Goal: Answer question/provide support

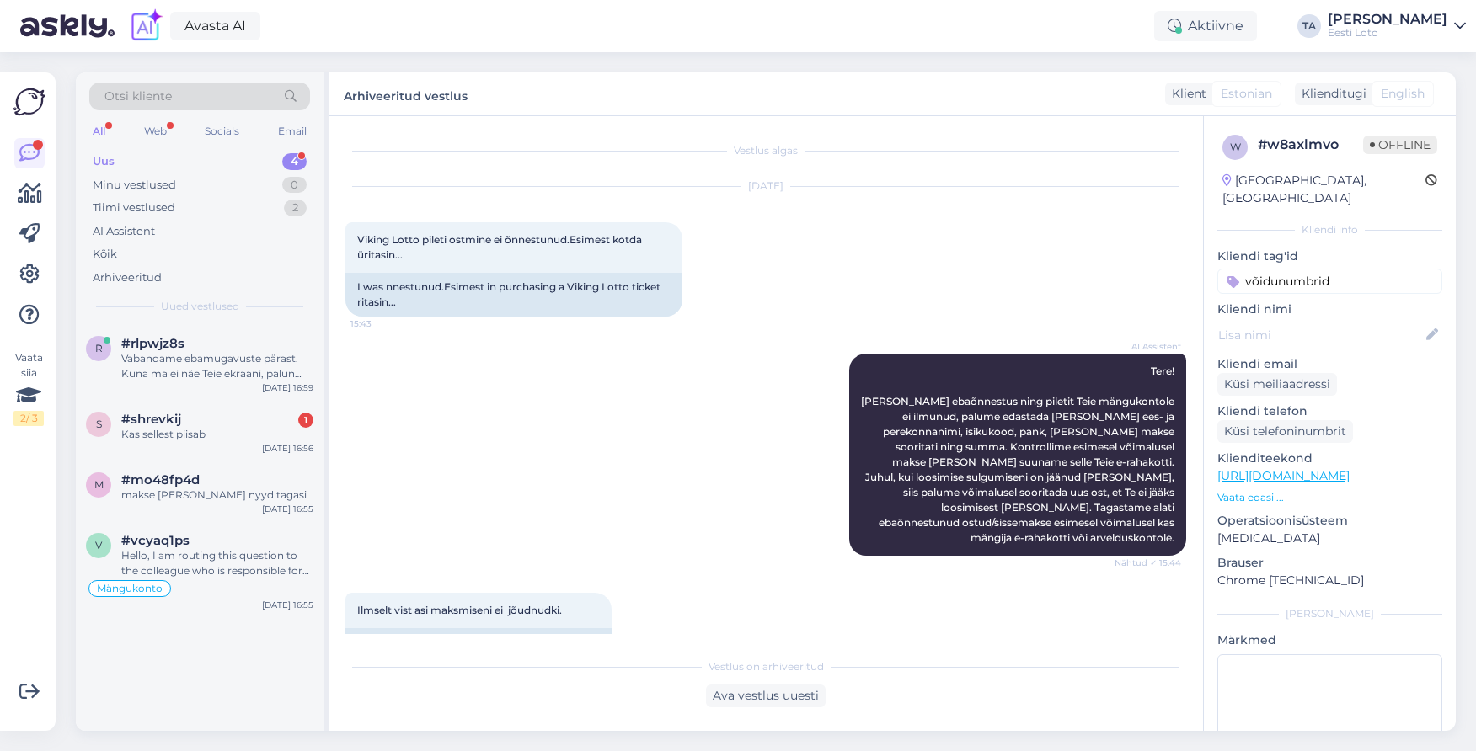
click at [107, 161] on div "Uus" at bounding box center [104, 161] width 22 height 17
click at [166, 368] on div "Vabandame ebamugavuste pärast. Kuna ma ei näe Teie ekraani, palun kirjeldage, m…" at bounding box center [217, 366] width 192 height 30
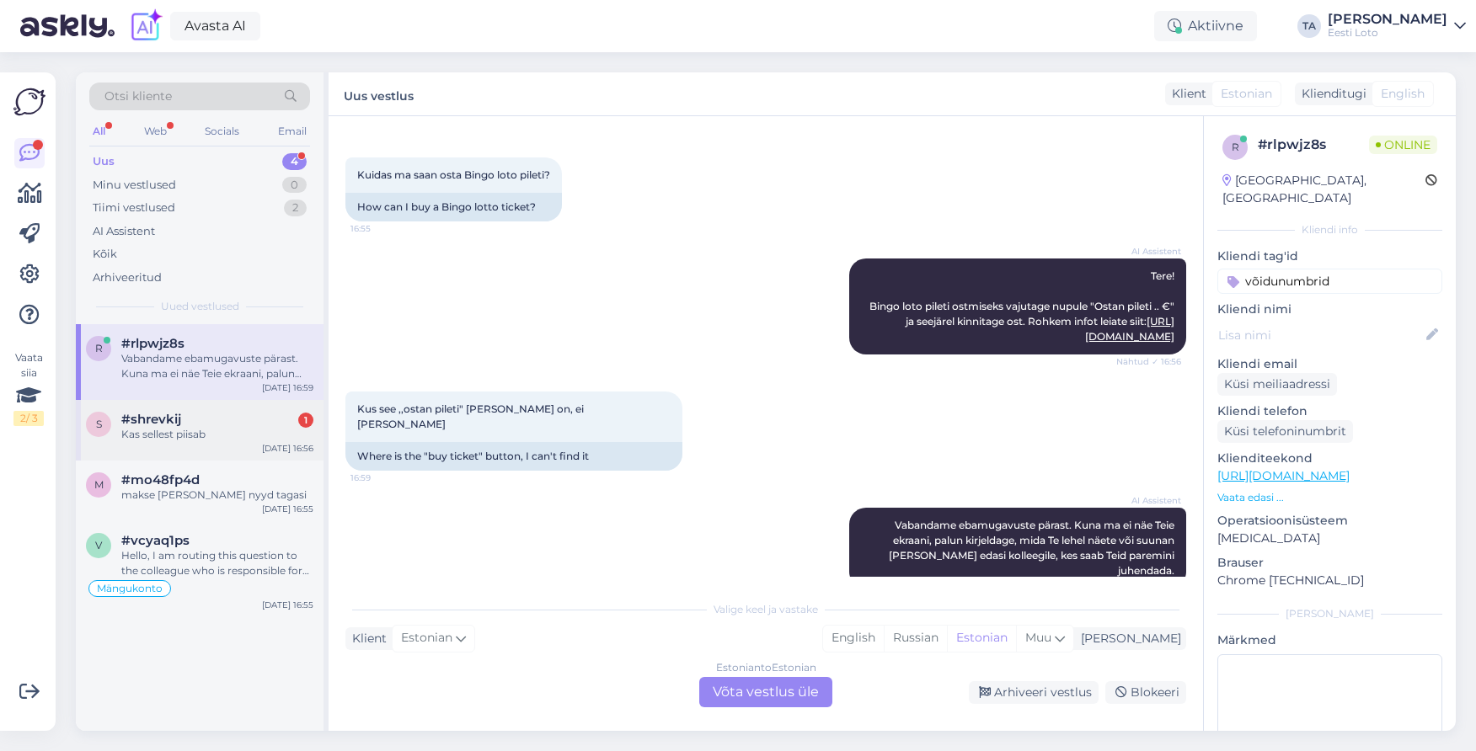
click at [146, 421] on span "#shrevkij" at bounding box center [151, 419] width 60 height 15
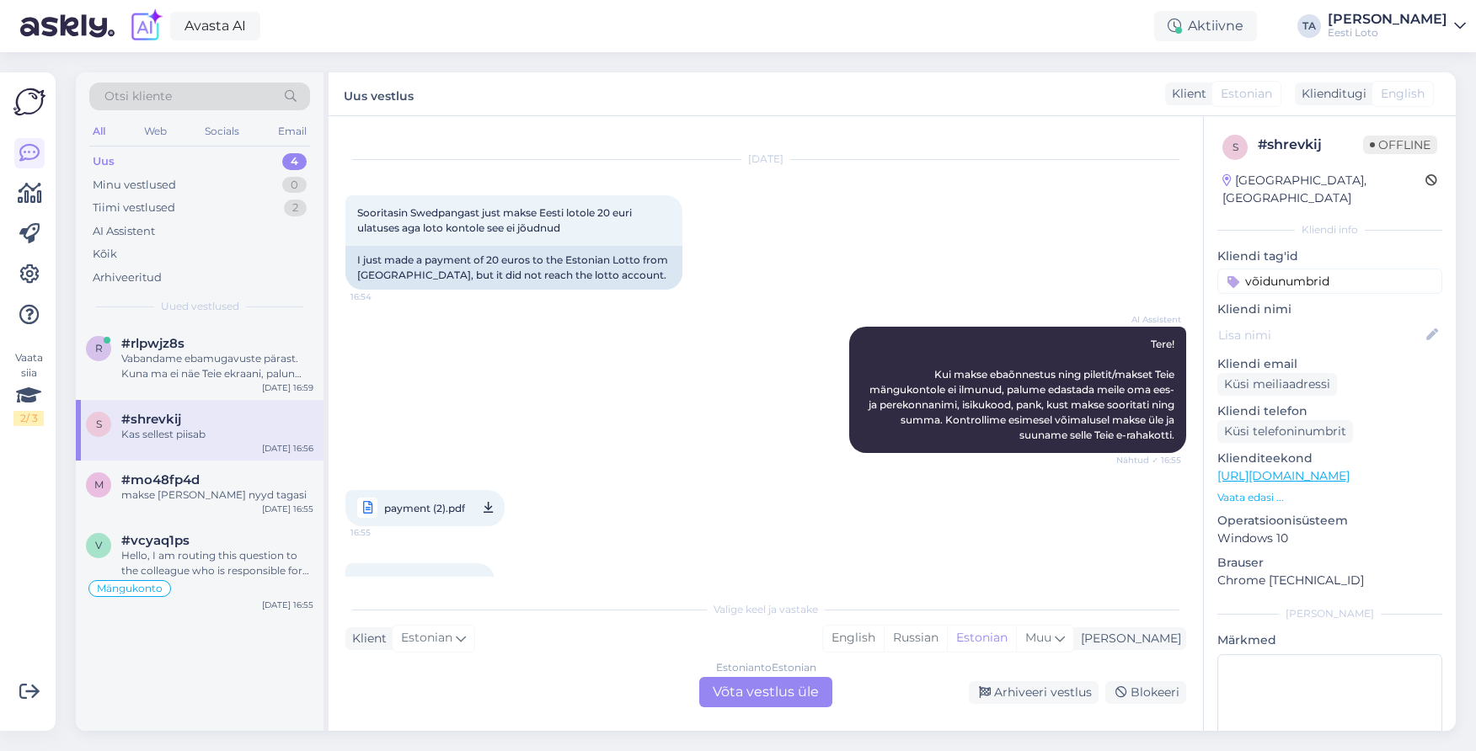
scroll to position [197, 0]
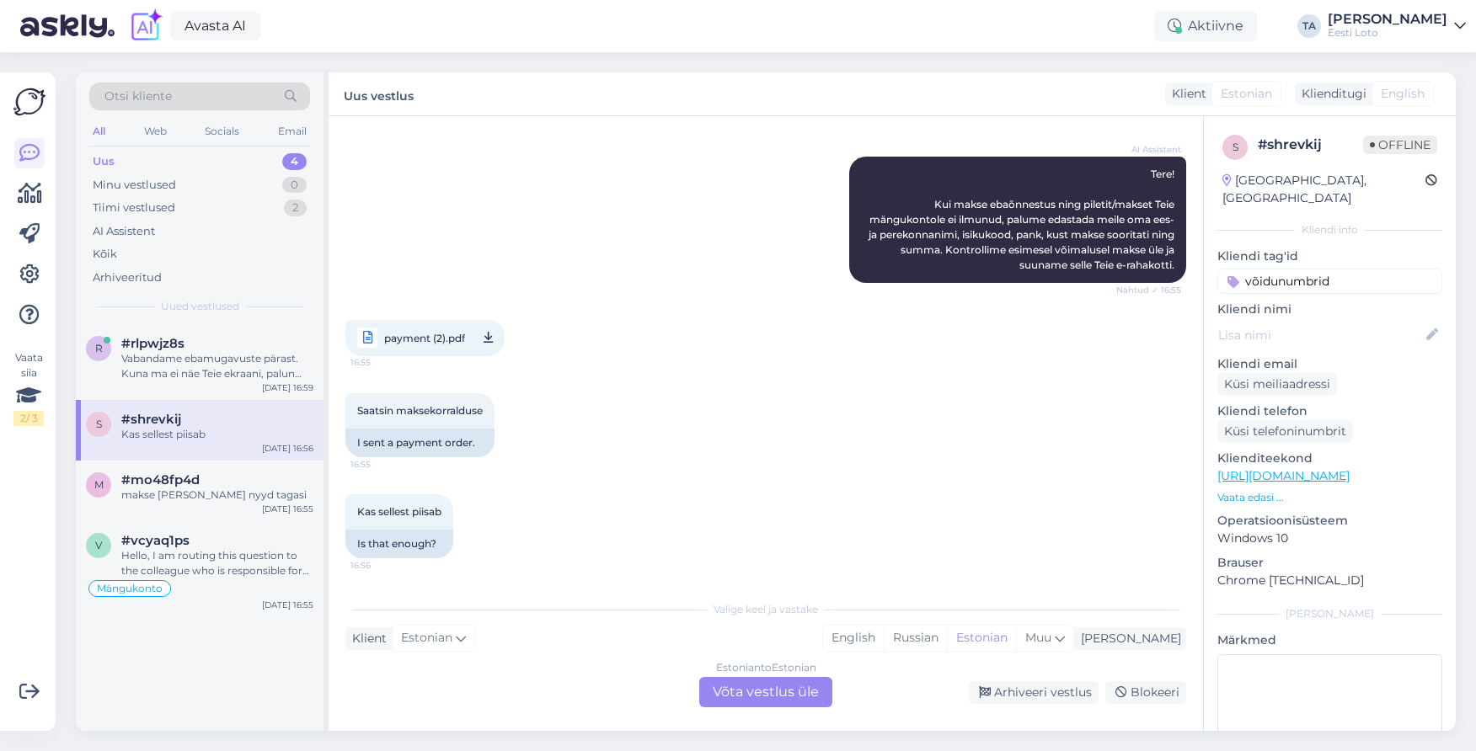
click at [757, 692] on div "Estonian to Estonian Võta vestlus üle" at bounding box center [765, 692] width 133 height 30
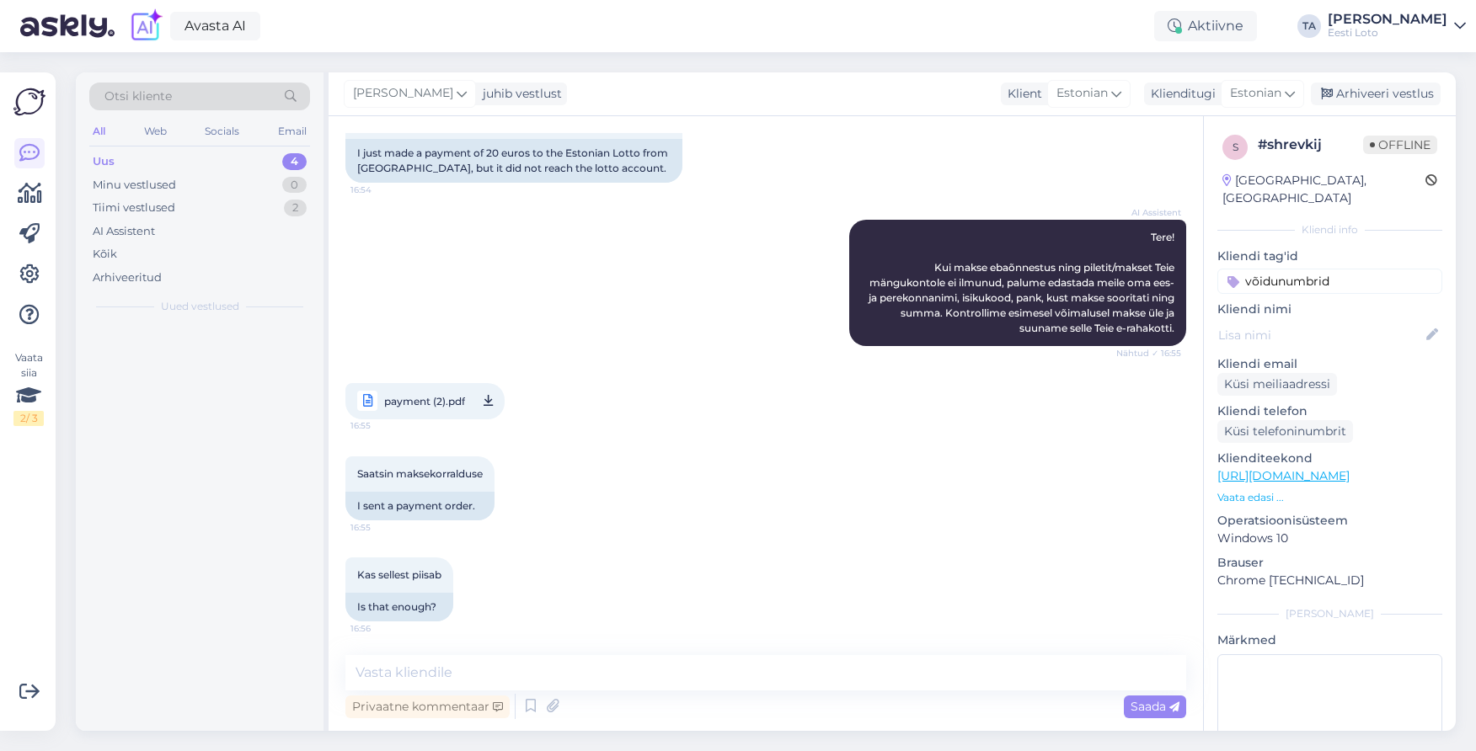
scroll to position [134, 0]
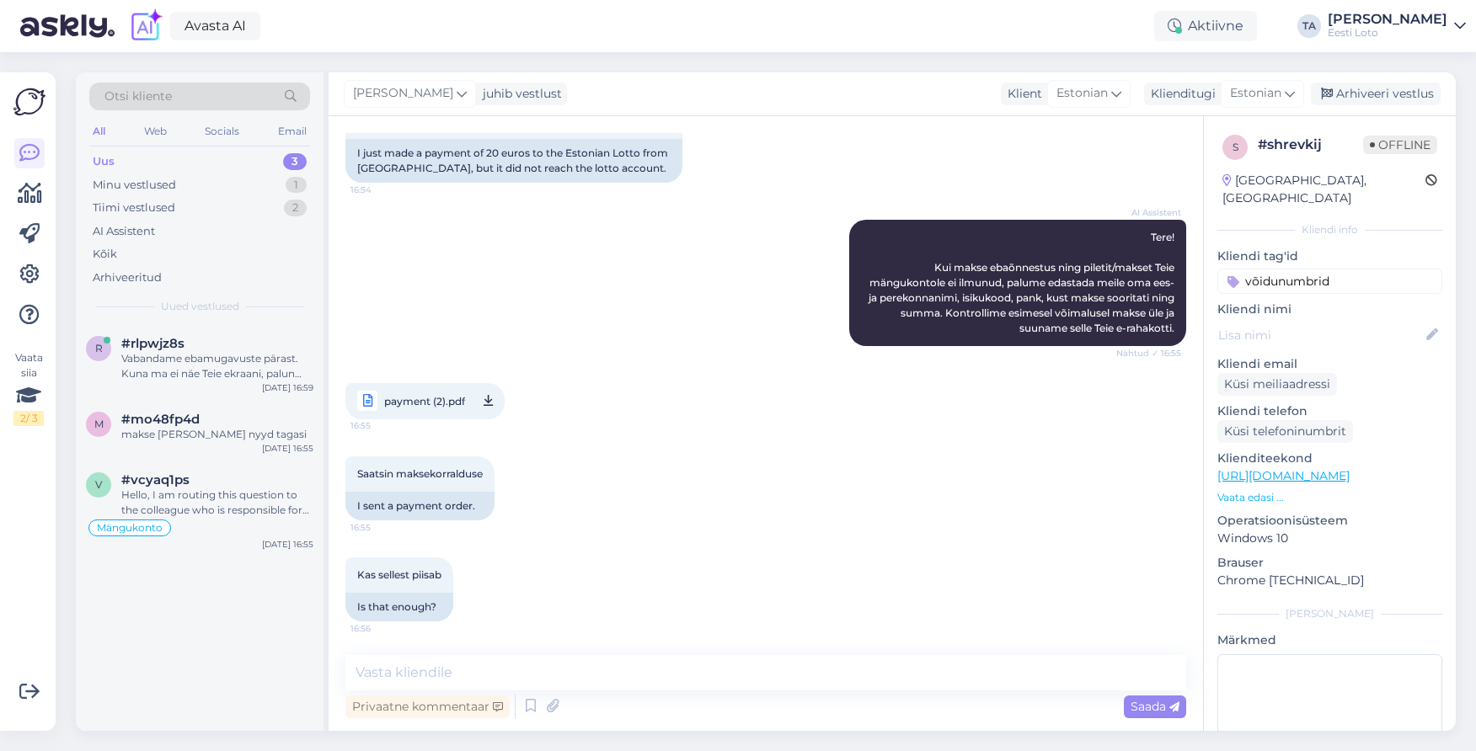
click at [419, 413] on link "payment (2).pdf 16:55" at bounding box center [424, 401] width 159 height 36
click at [400, 678] on textarea at bounding box center [765, 672] width 841 height 35
paste textarea "Kahjuks Teie sissemakse ebaõnnestus tehnilise [PERSON_NAME] tõttu. Kontrollisim…"
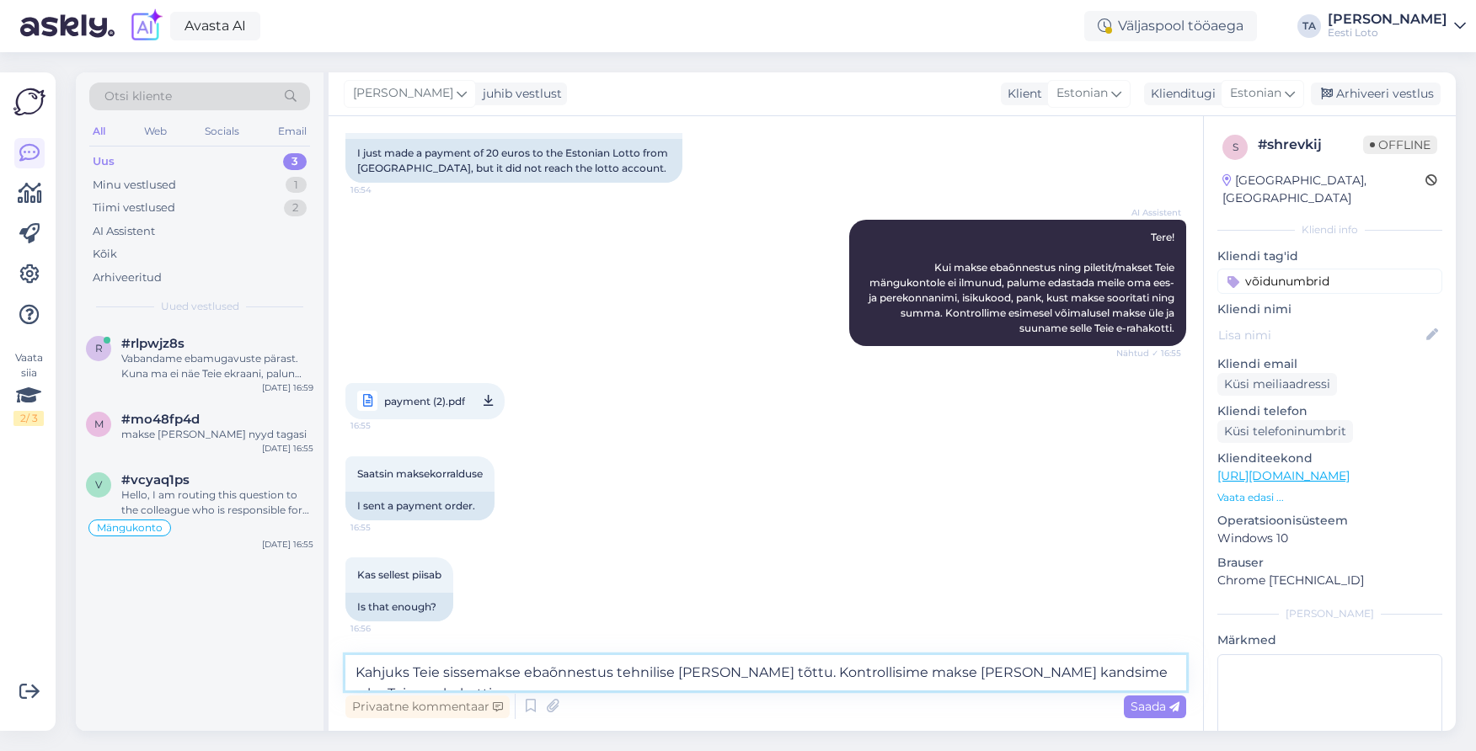
drag, startPoint x: 354, startPoint y: 676, endPoint x: 373, endPoint y: 684, distance: 21.1
click at [355, 676] on textarea "Kahjuks Teie sissemakse ebaõnnestus tehnilise [PERSON_NAME] tõttu. Kontrollisim…" at bounding box center [765, 672] width 841 height 35
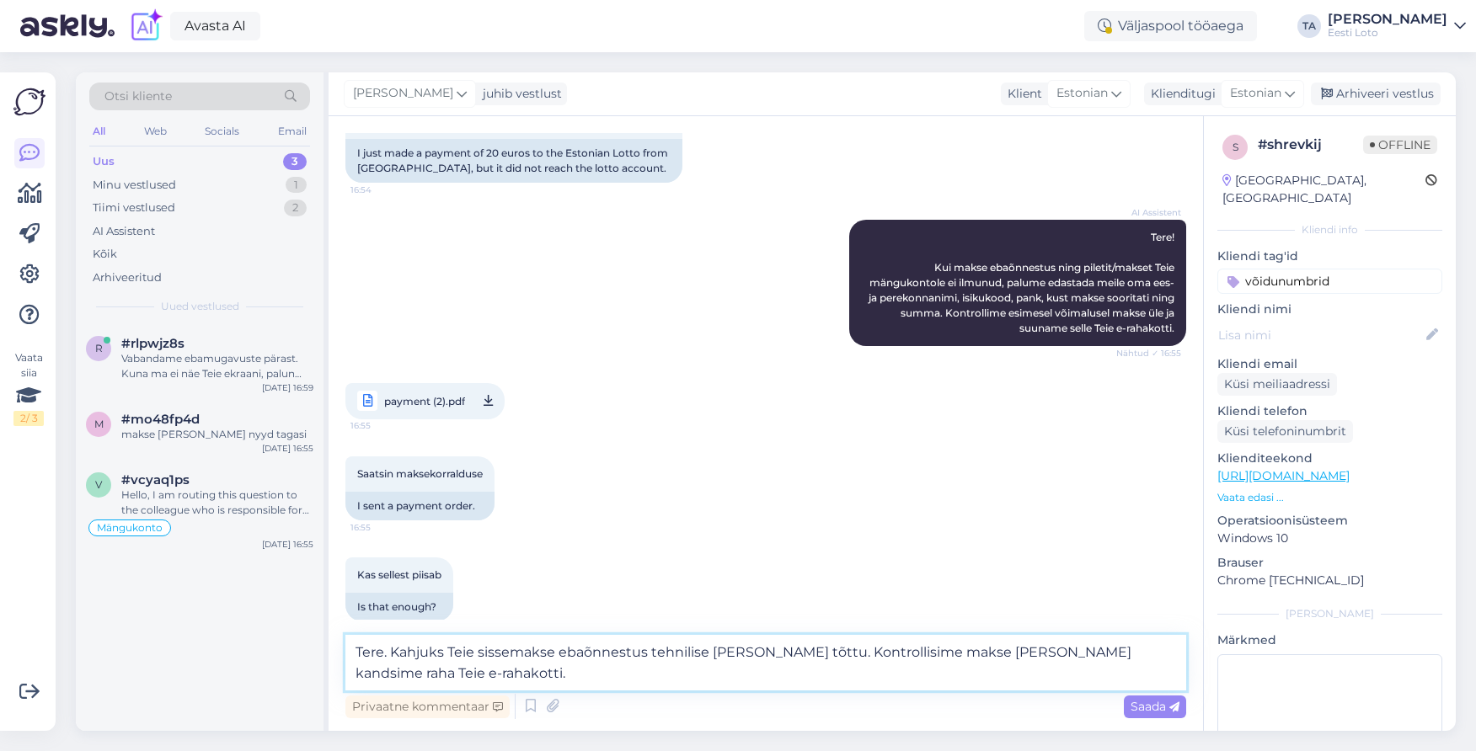
click at [441, 677] on textarea "Tere. Kahjuks Teie sissemakse ebaõnnestus tehnilise [PERSON_NAME] tõttu. Kontro…" at bounding box center [765, 663] width 841 height 56
type textarea "Tere. Kahjuks Teie sissemakse ebaõnnestus tehnilise [PERSON_NAME] tõttu. Kontro…"
click at [1149, 705] on span "Saada" at bounding box center [1155, 706] width 49 height 15
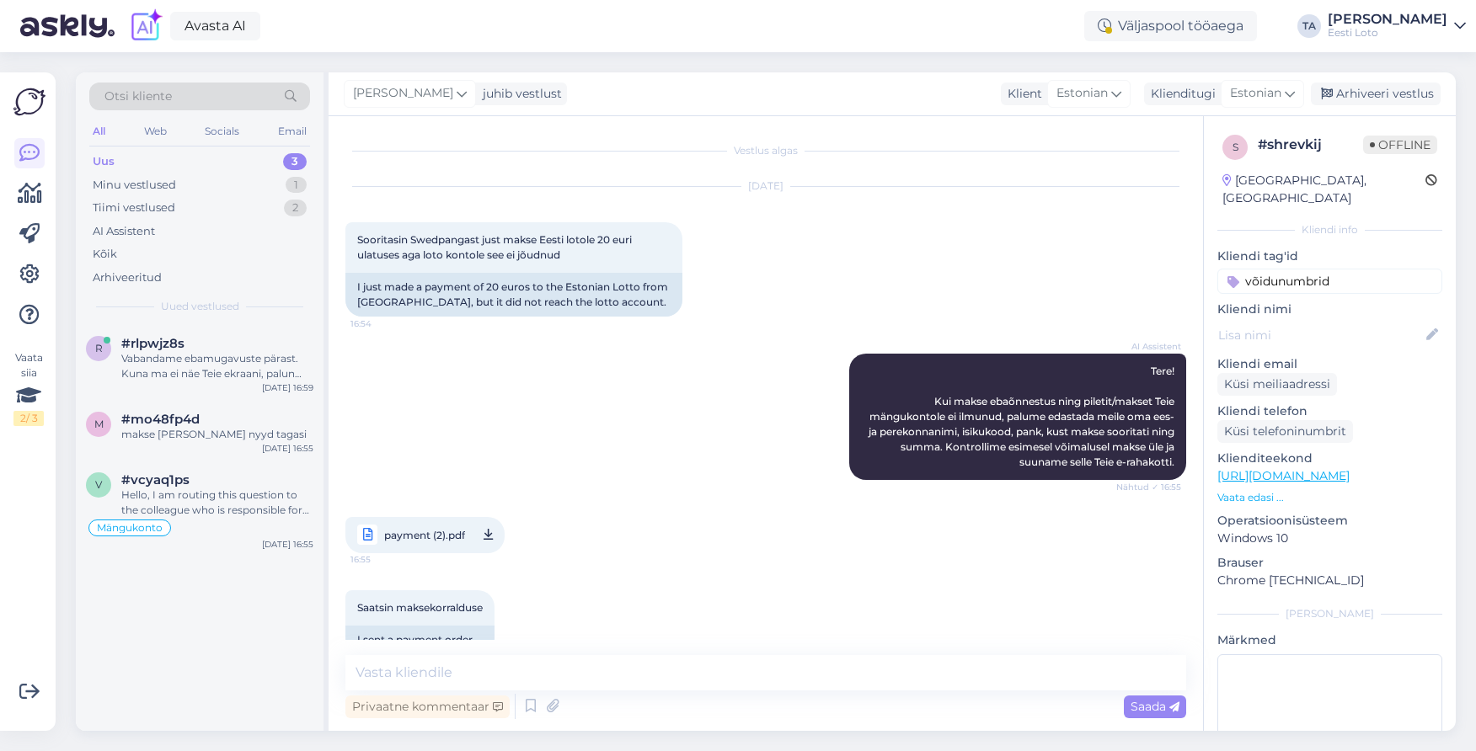
scroll to position [237, 0]
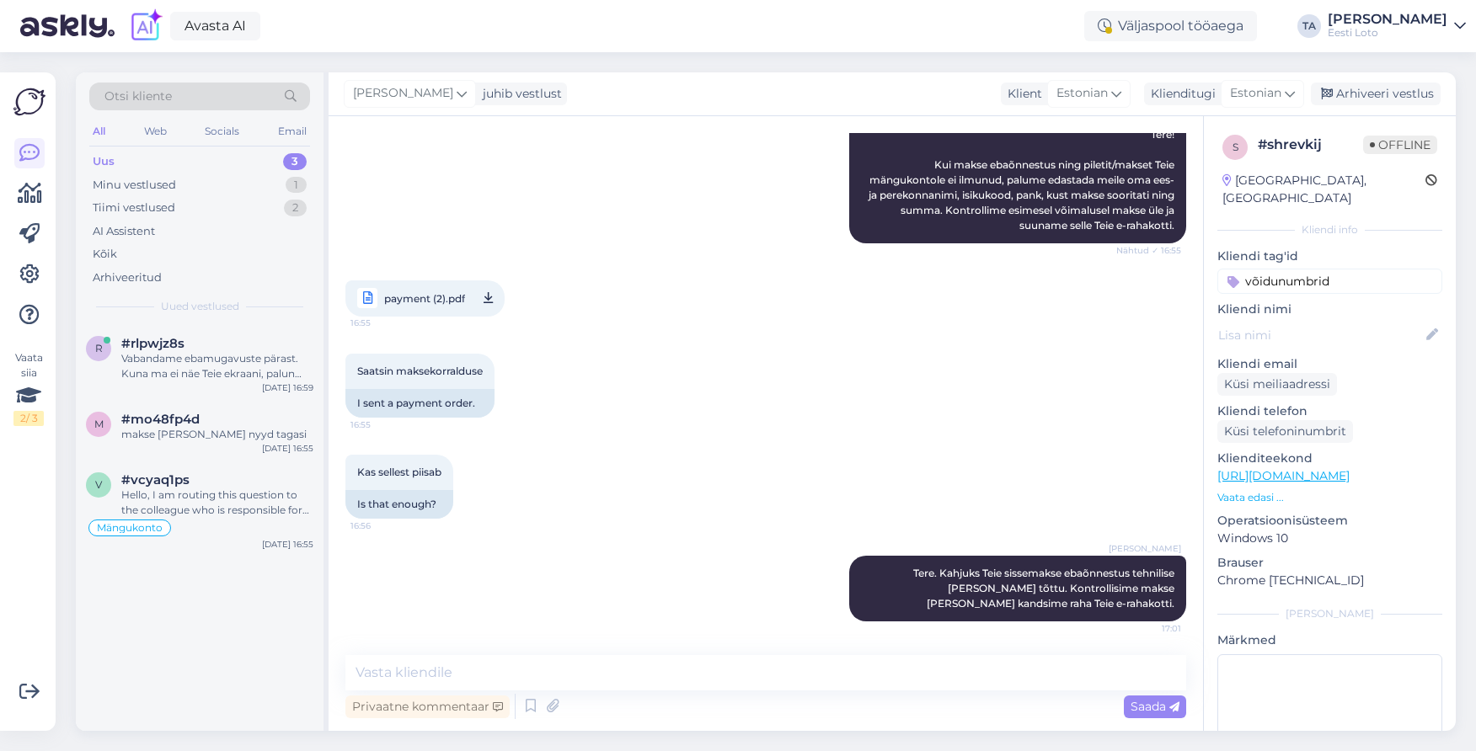
drag, startPoint x: 1351, startPoint y: 266, endPoint x: 1206, endPoint y: 259, distance: 145.1
click at [1217, 269] on input "võidunumbrid" at bounding box center [1329, 281] width 225 height 25
type input "e-ra"
click at [1329, 323] on span "E-rahakott" at bounding box center [1329, 328] width 55 height 10
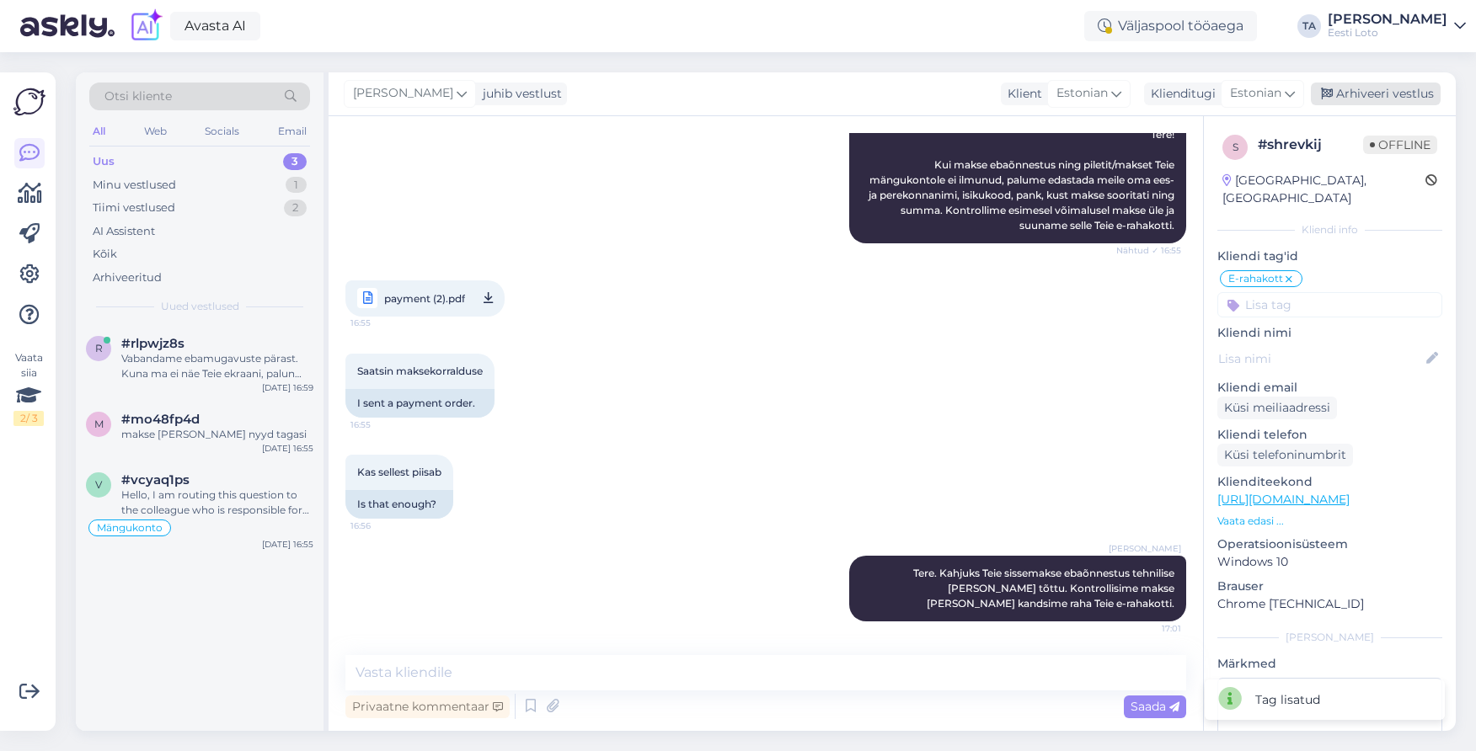
click at [1371, 98] on div "Arhiveeri vestlus" at bounding box center [1376, 94] width 130 height 23
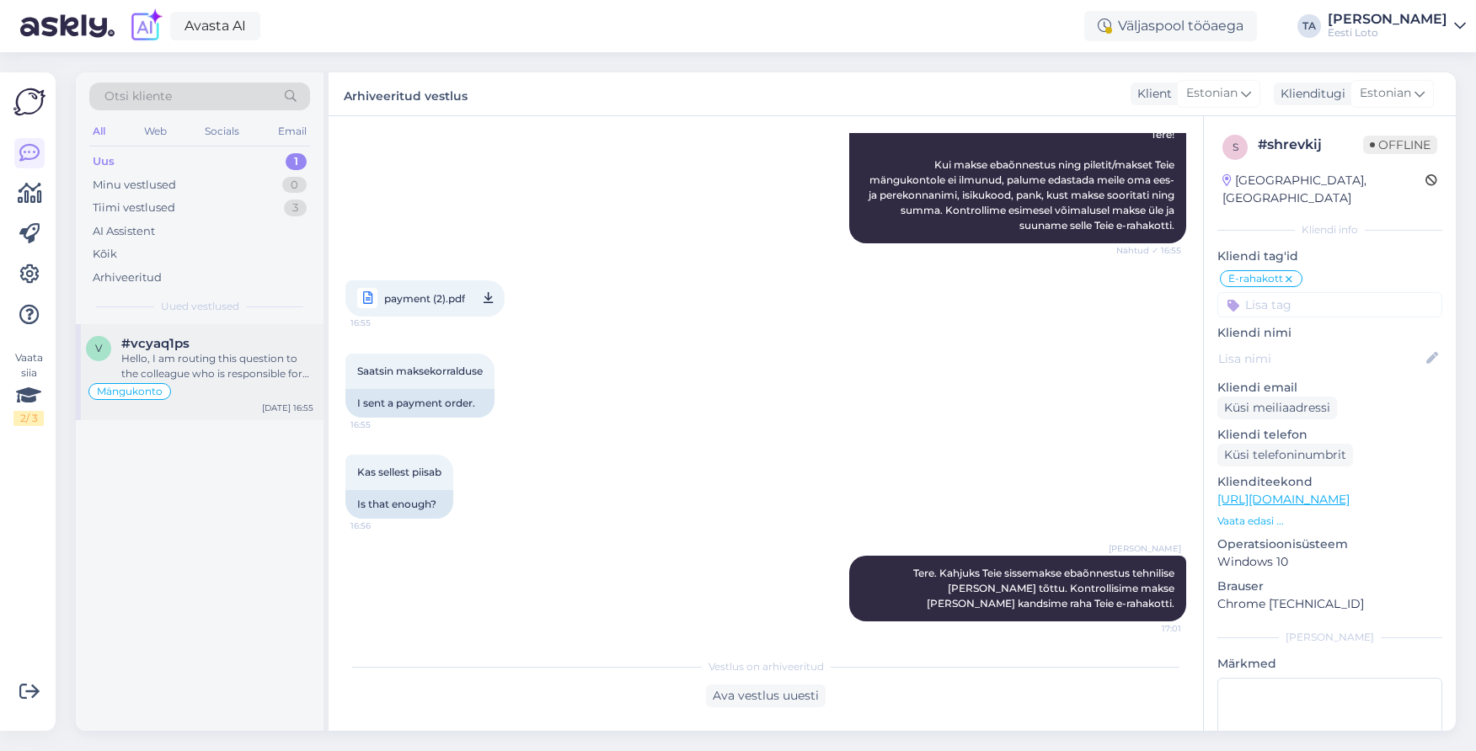
click at [166, 350] on span "#vcyaq1ps" at bounding box center [155, 343] width 68 height 15
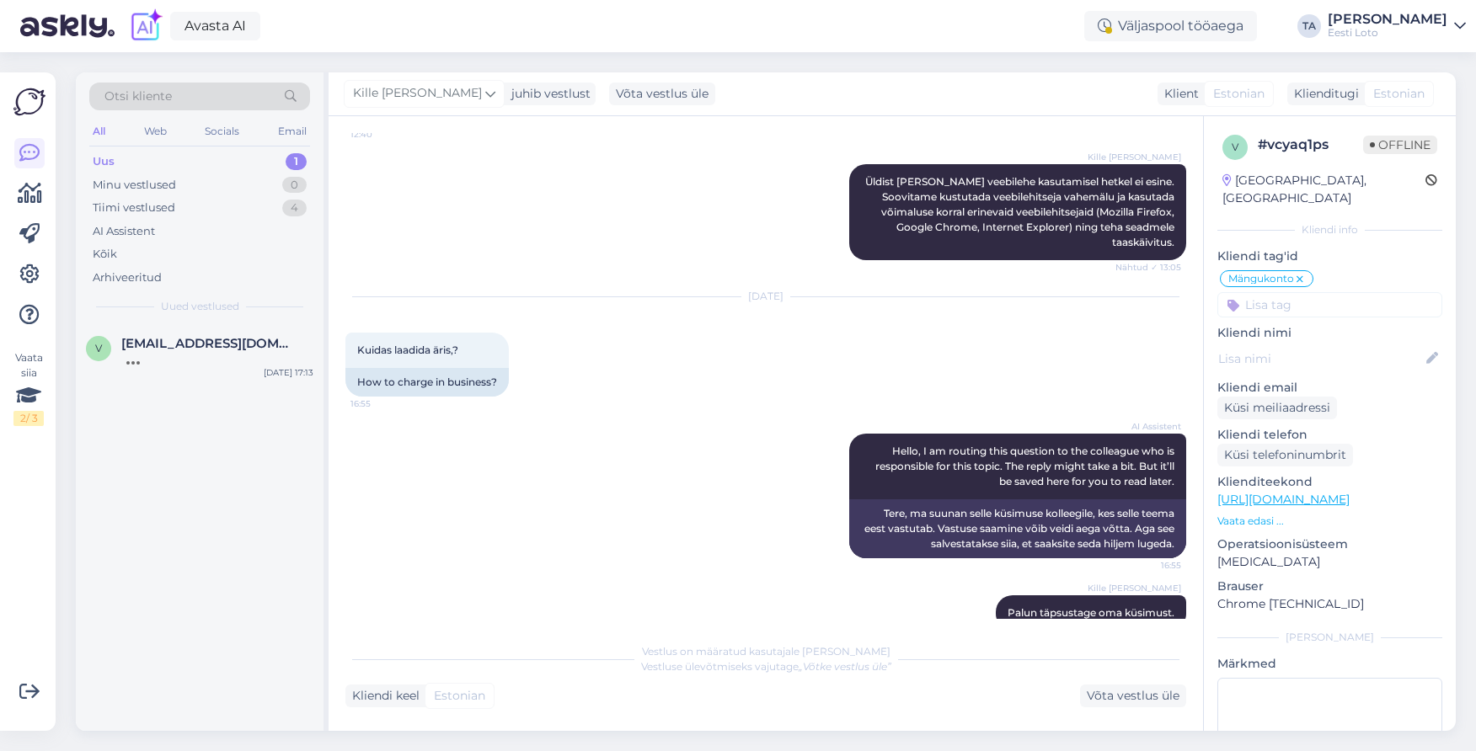
scroll to position [540, 0]
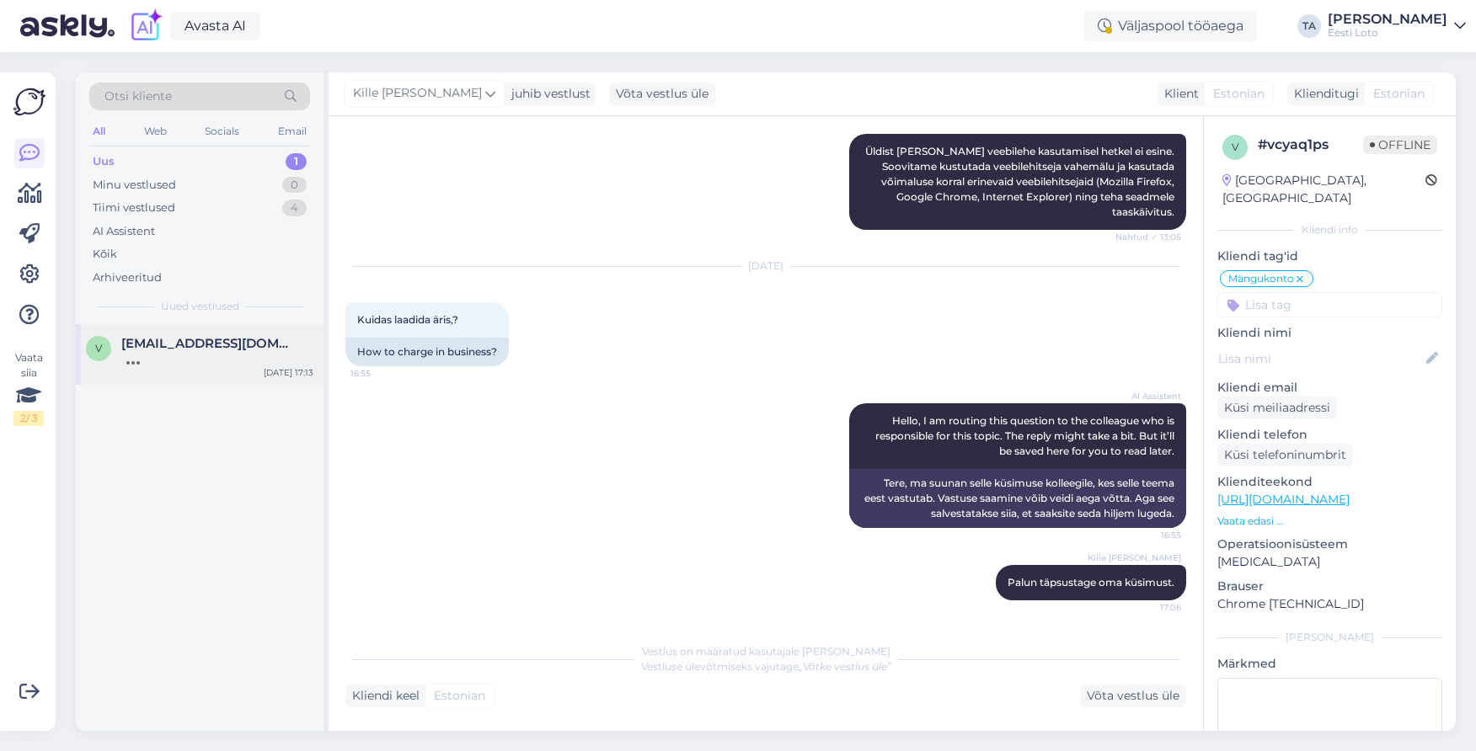
click at [172, 343] on span "[EMAIL_ADDRESS][DOMAIN_NAME]" at bounding box center [208, 343] width 175 height 15
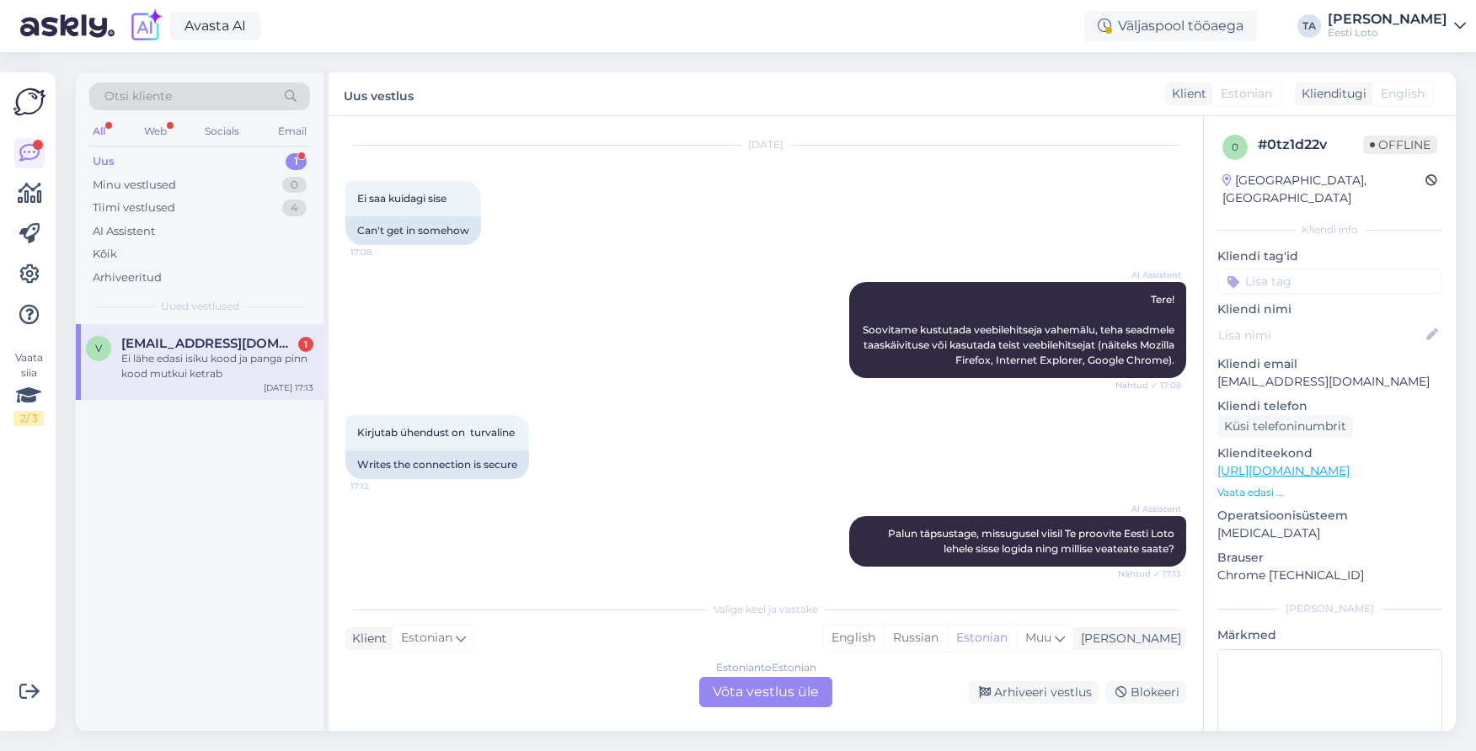
scroll to position [436, 0]
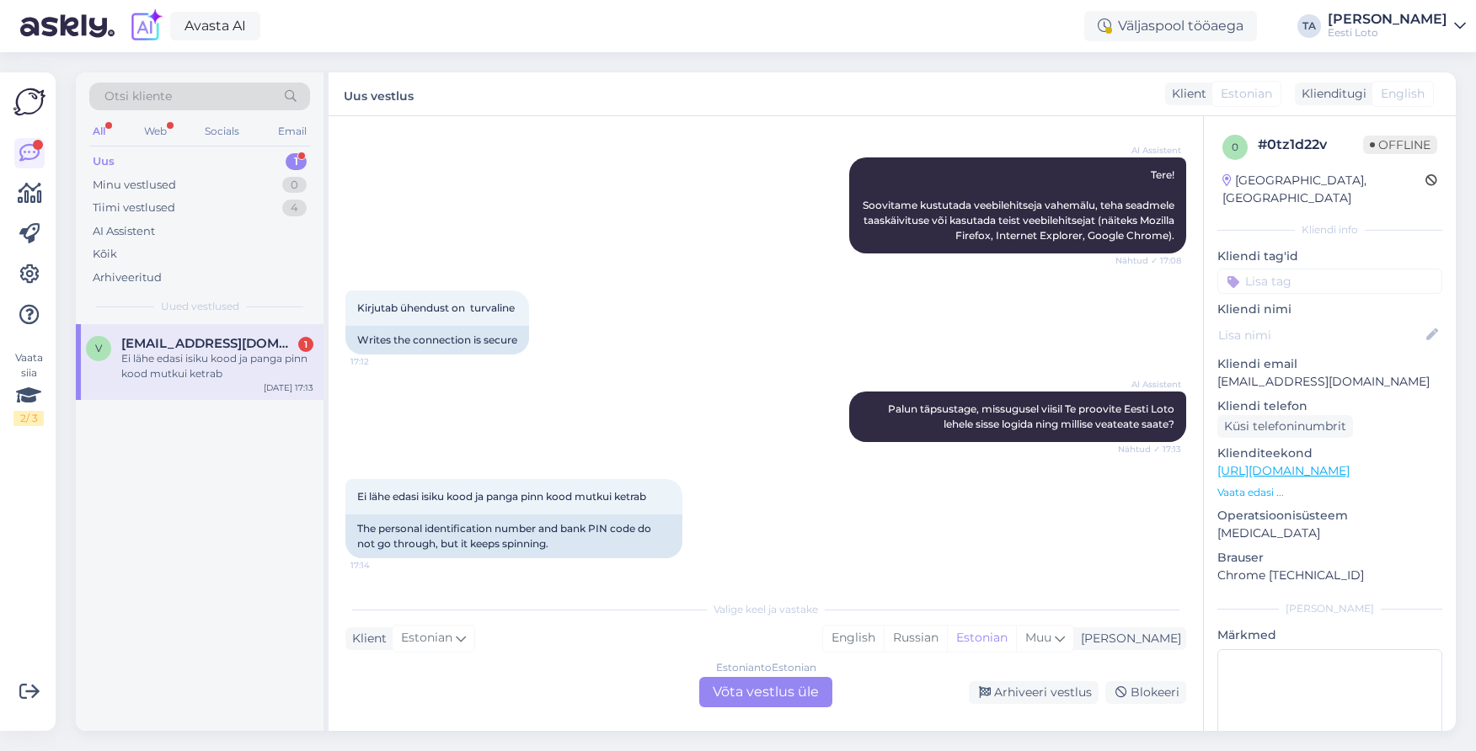
click at [160, 354] on div "Ei lähe edasi isiku kood ja panga pinn kood mutkui ketrab" at bounding box center [217, 366] width 192 height 30
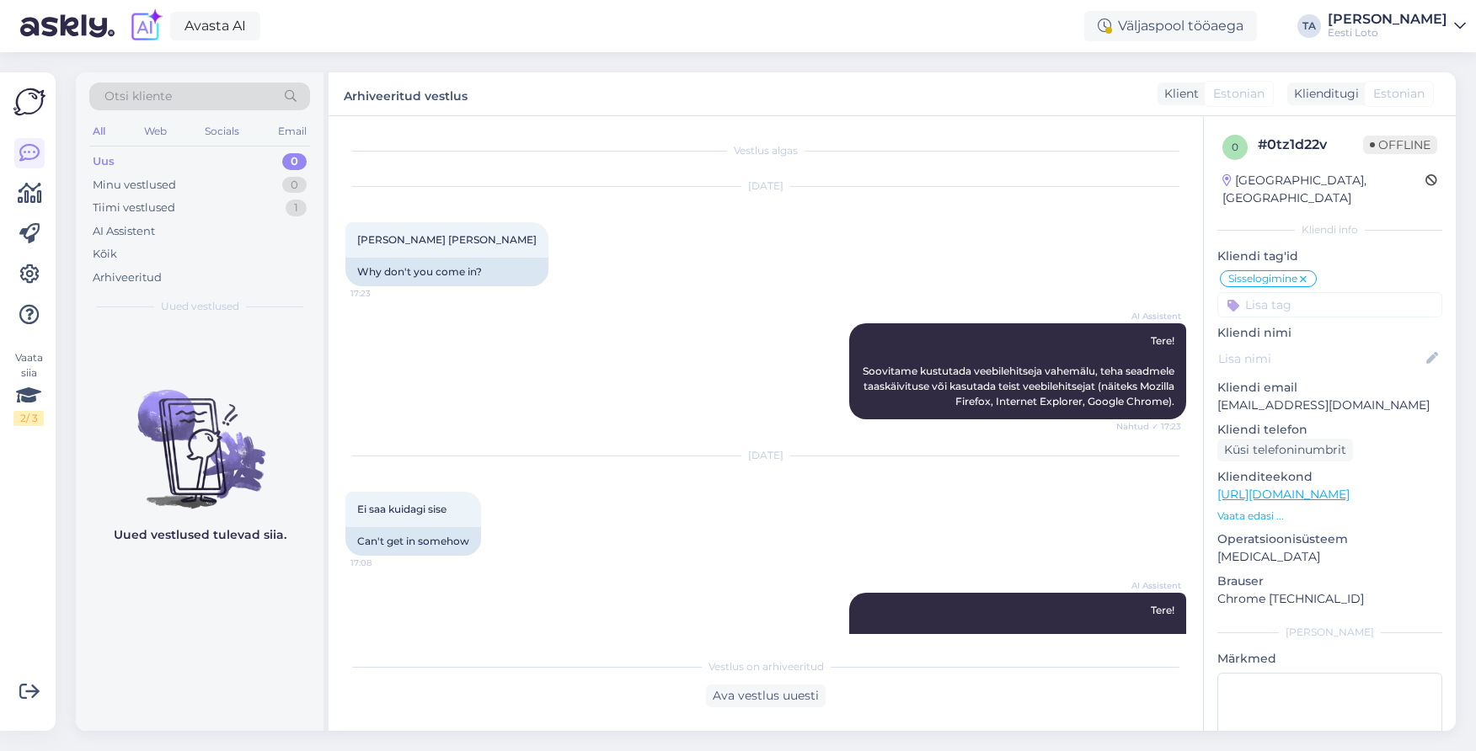
scroll to position [511, 0]
